Goal: Navigation & Orientation: Find specific page/section

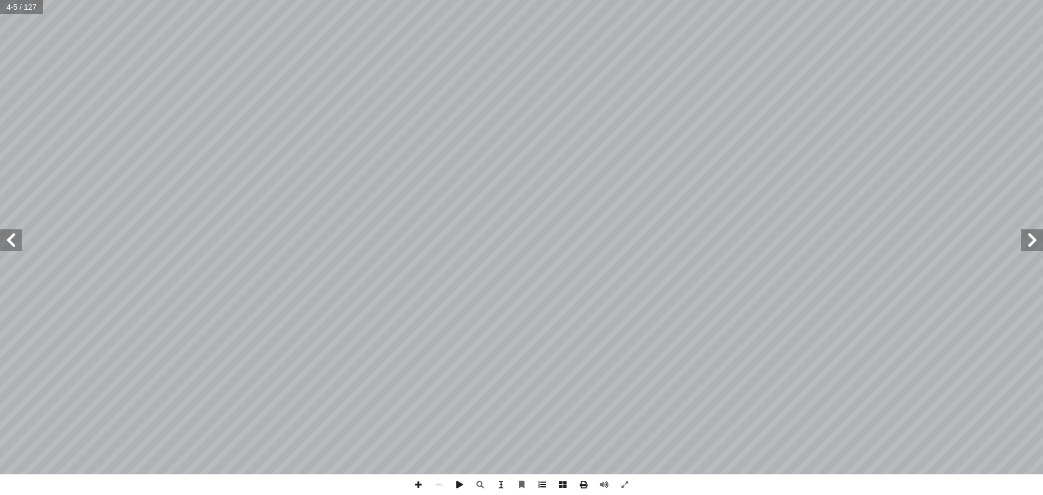
click at [549, 61] on html "الصفحة الرئيسية الصف الأول الصف الثاني الصف الثالث الصف الرابع الصف الخامس الصف…" at bounding box center [521, 30] width 1043 height 61
